Goal: Information Seeking & Learning: Learn about a topic

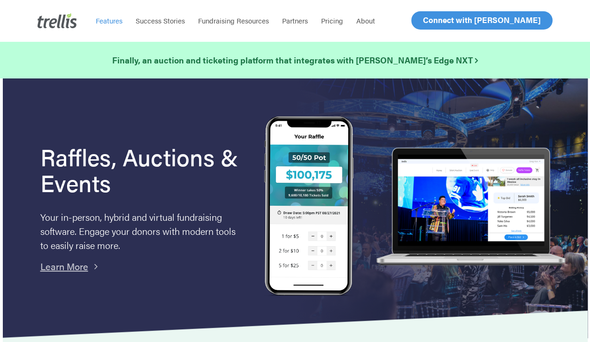
click at [110, 22] on span "Features" at bounding box center [109, 20] width 27 height 10
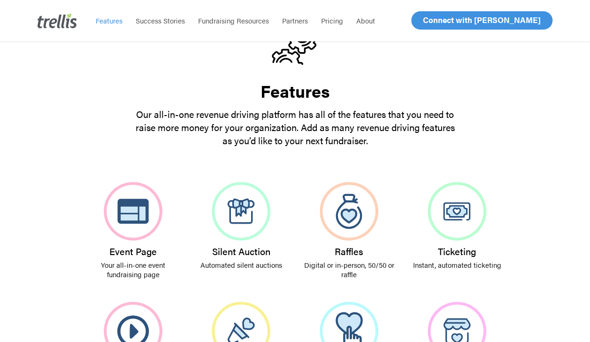
scroll to position [97, 0]
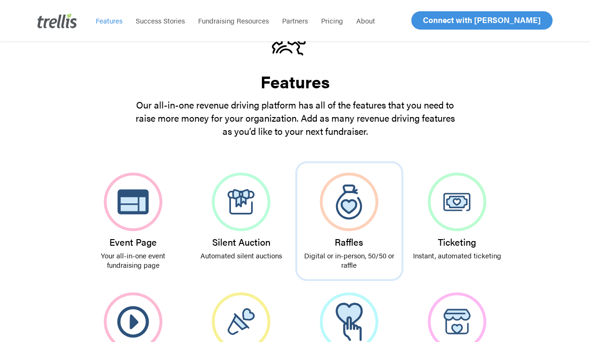
click at [354, 201] on img at bounding box center [349, 201] width 59 height 59
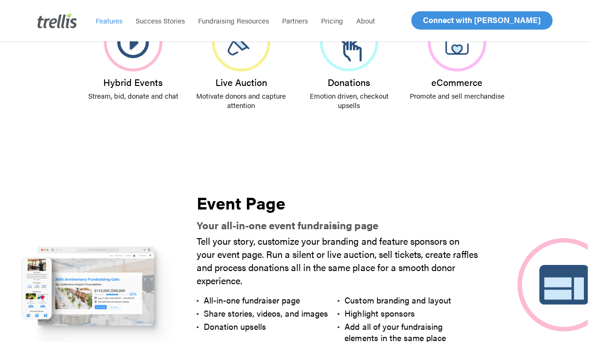
scroll to position [375, 0]
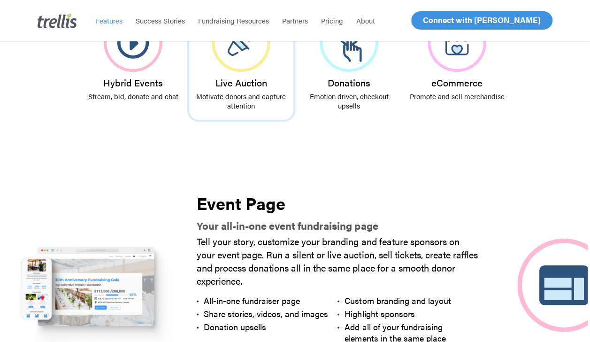
click at [247, 82] on h3 "Live Auction" at bounding box center [241, 82] width 95 height 10
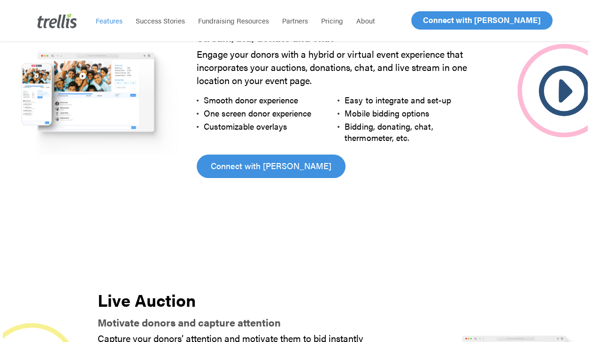
scroll to position [1913, 0]
